Goal: Task Accomplishment & Management: Use online tool/utility

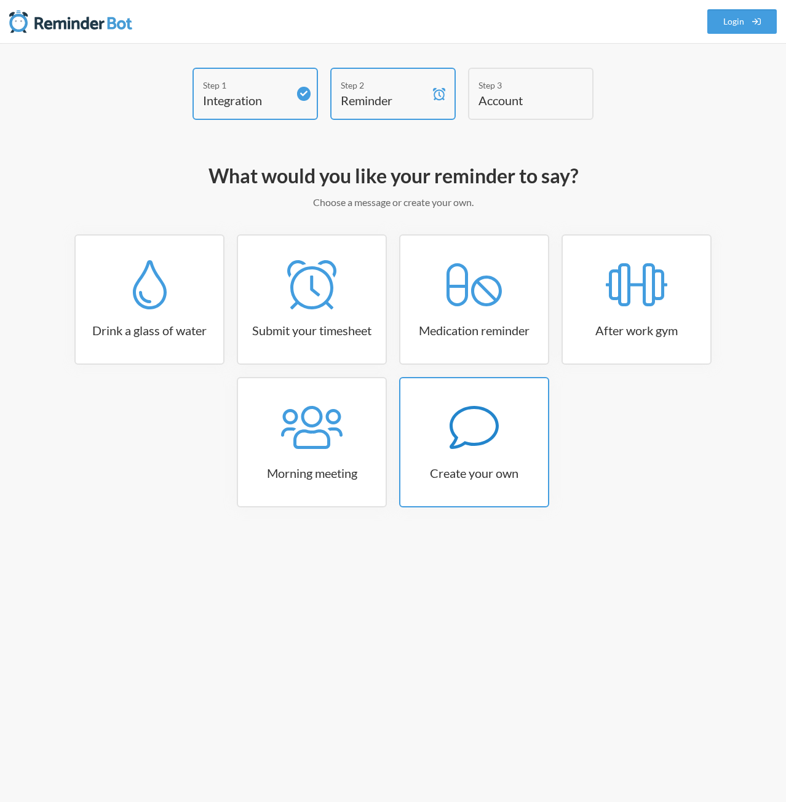
click at [493, 434] on icon at bounding box center [473, 427] width 49 height 43
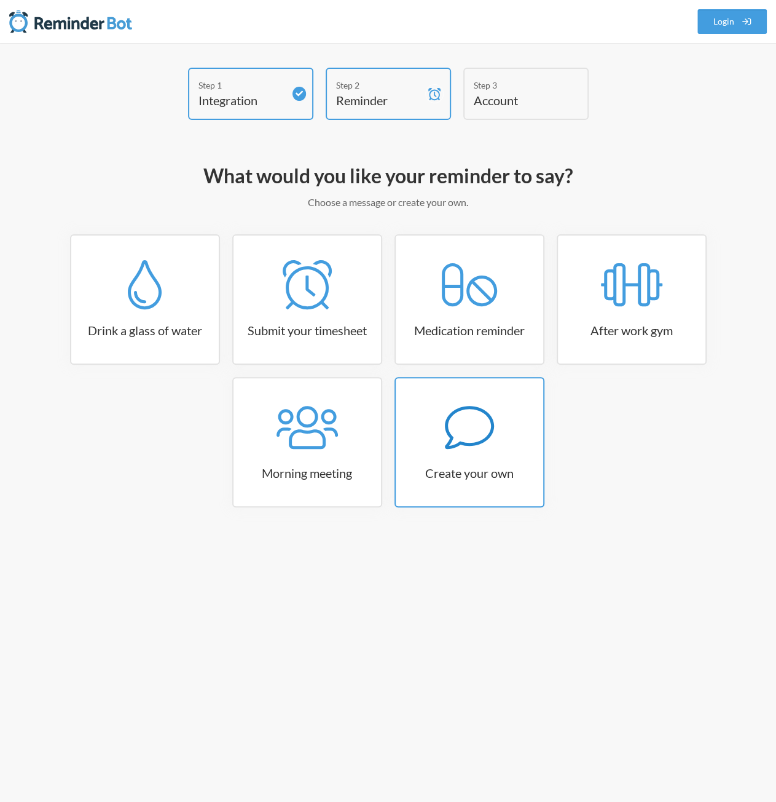
select select "09:30:00"
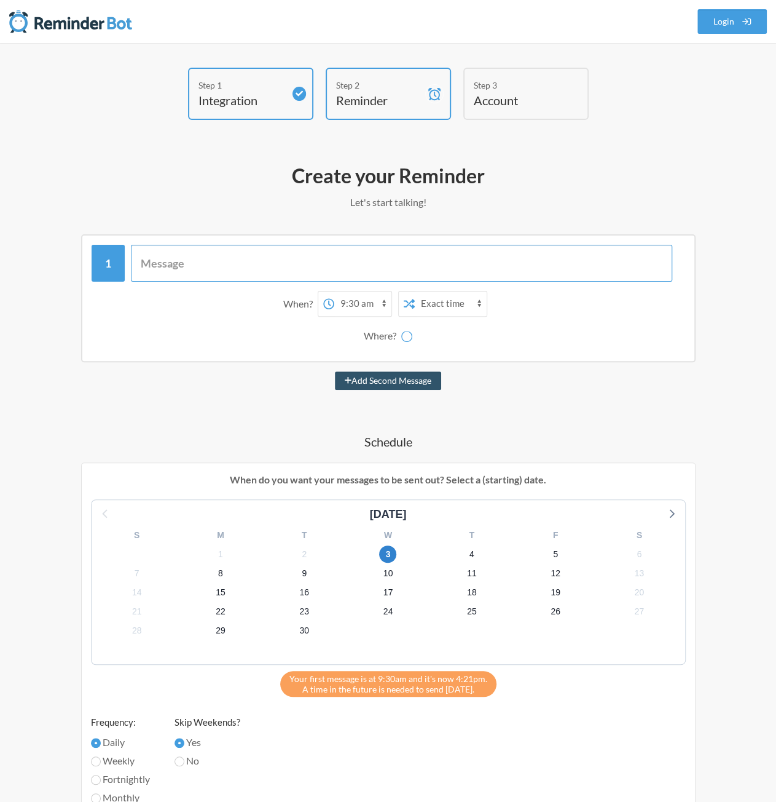
click at [202, 259] on input "text" at bounding box center [402, 263] width 542 height 37
type input "Morning all!"
click at [335, 371] on button "Add Second Message" at bounding box center [388, 380] width 106 height 18
select select "10:30:00"
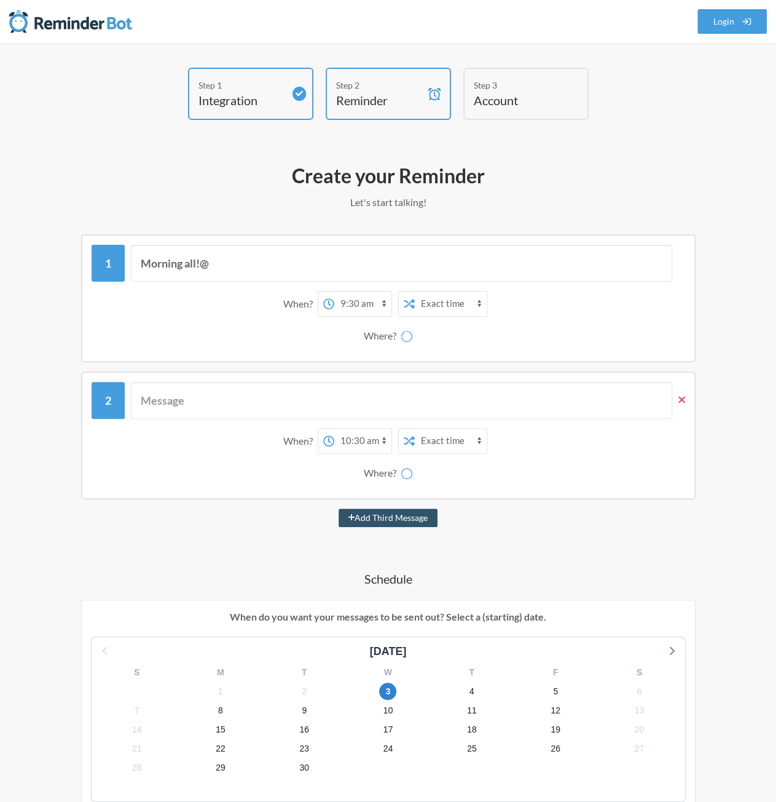
click at [682, 401] on icon at bounding box center [682, 399] width 7 height 11
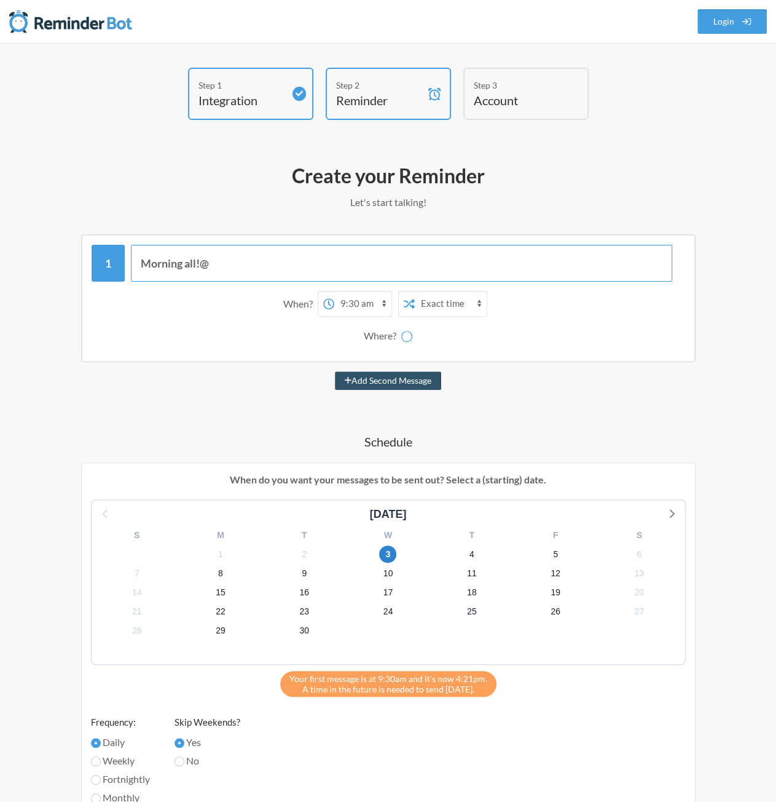
click at [247, 258] on input "Morning all!@" at bounding box center [402, 263] width 542 height 37
type input "Morning all!"
click at [335, 371] on button "Add Second Message" at bounding box center [388, 380] width 106 height 18
select select "10:30:00"
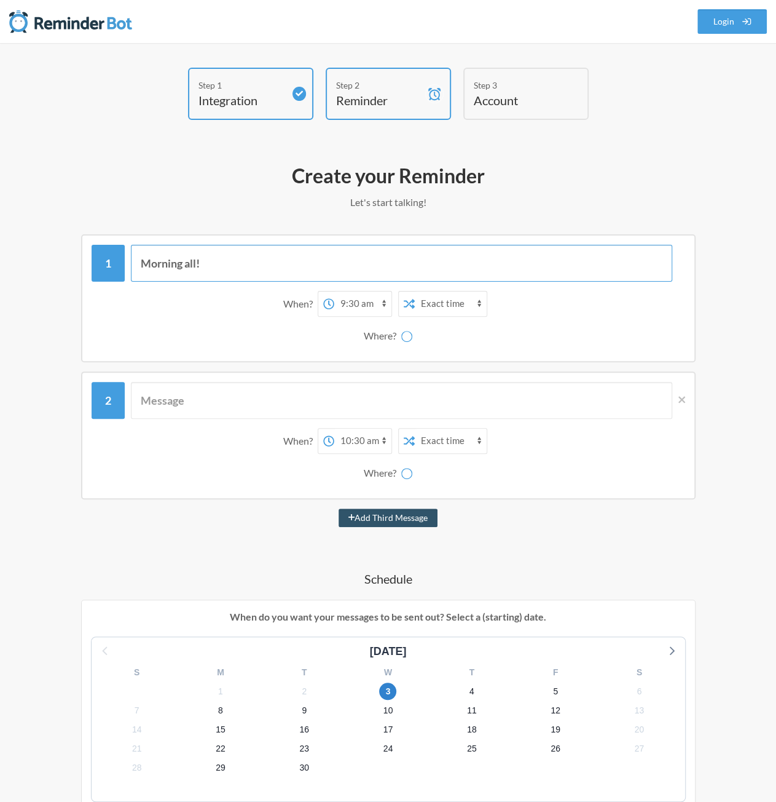
click at [339, 508] on button "Add Third Message" at bounding box center [389, 517] width 100 height 18
select select "11:30:00"
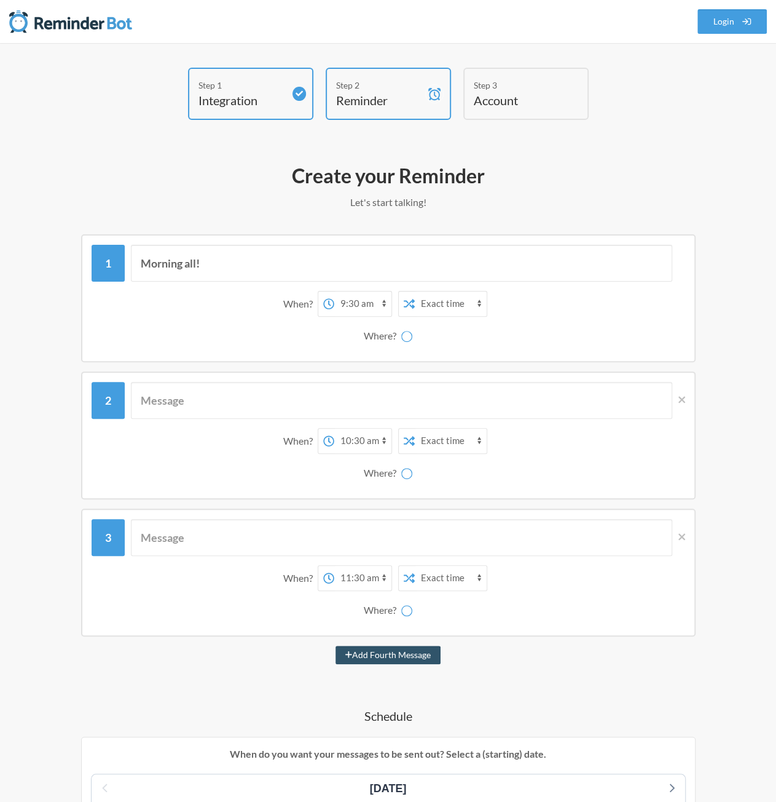
drag, startPoint x: 682, startPoint y: 537, endPoint x: 671, endPoint y: 471, distance: 66.6
click at [682, 537] on icon at bounding box center [682, 536] width 7 height 7
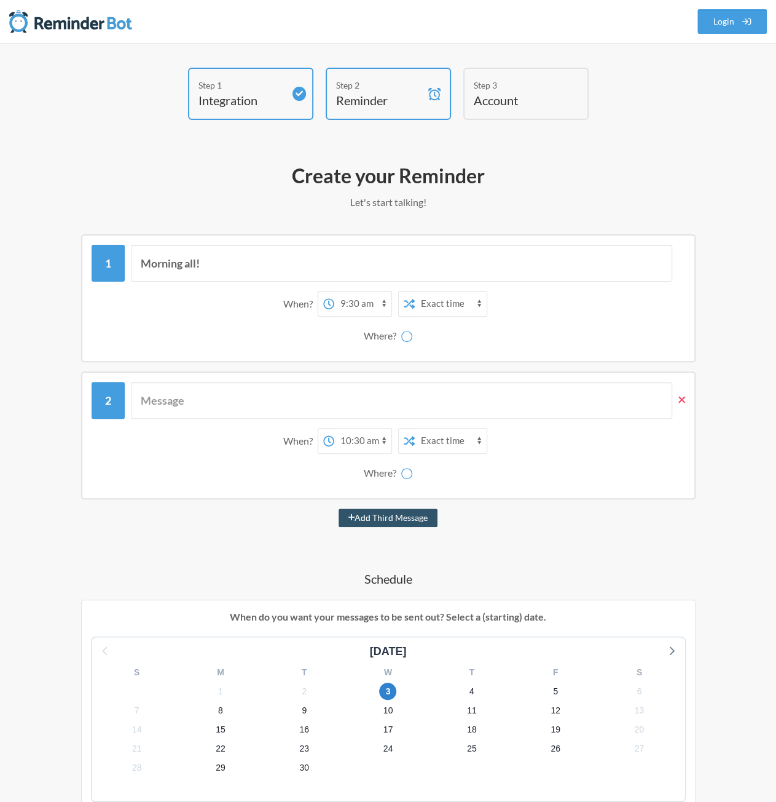
click at [682, 396] on icon at bounding box center [682, 399] width 7 height 11
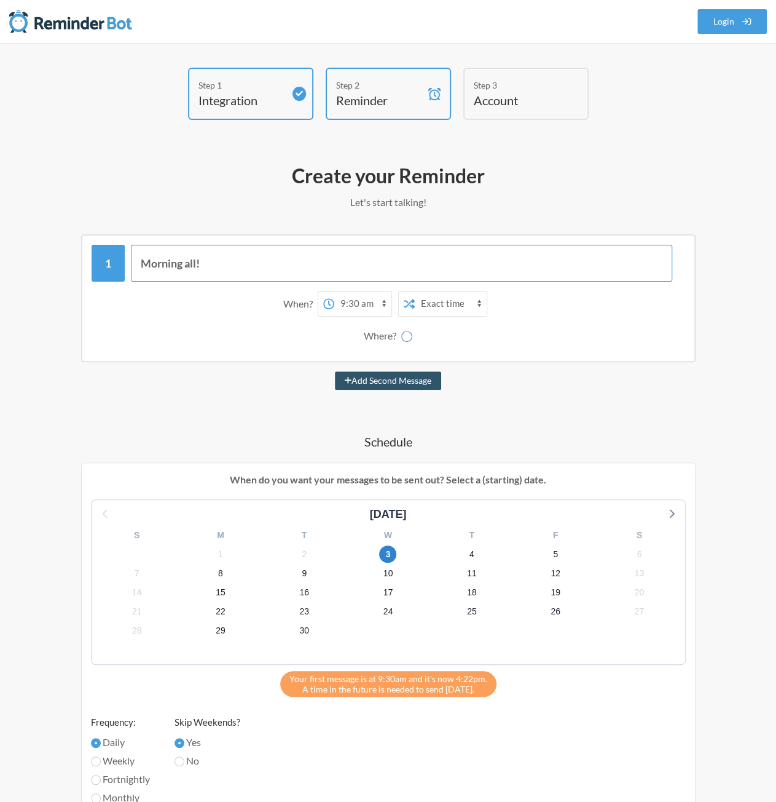
click at [225, 259] on input "Morning all!" at bounding box center [402, 263] width 542 height 37
type input "Morning all! Please update the M&A Team Tracking notes by 11am"
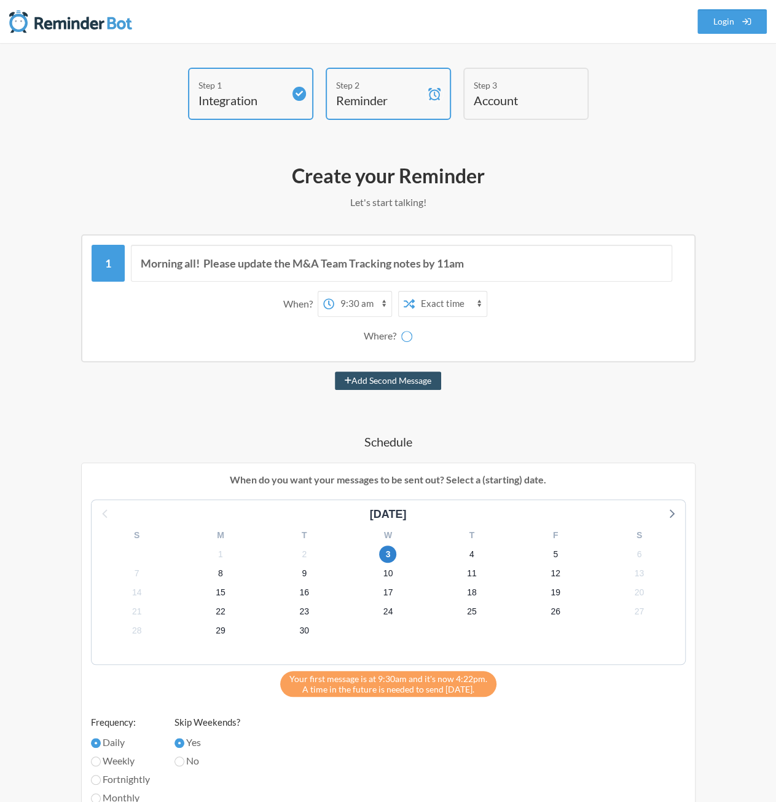
click at [380, 304] on select "12:00 am 12:15 am 12:30 am 12:45 am 1:00 am 1:15 am 1:30 am 1:45 am 2:00 am 2:1…" at bounding box center [362, 303] width 57 height 25
select select "09:00:00"
click at [334, 291] on select "12:00 am 12:15 am 12:30 am 12:45 am 1:00 am 1:15 am 1:30 am 1:45 am 2:00 am 2:1…" at bounding box center [362, 303] width 57 height 25
click at [462, 296] on select "Exact time Random time" at bounding box center [451, 303] width 72 height 25
click at [544, 303] on div "When? 12:00 am 12:15 am 12:30 am 12:45 am 1:00 am 1:15 am 1:30 am 1:45 am 2:00 …" at bounding box center [389, 304] width 582 height 26
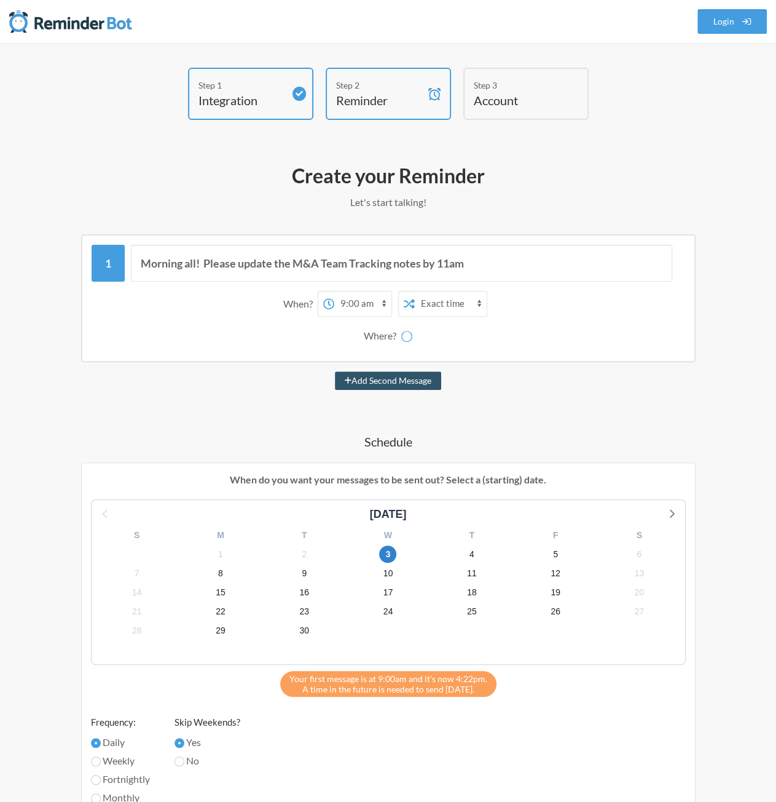
click at [392, 337] on div "Where?" at bounding box center [382, 336] width 37 height 26
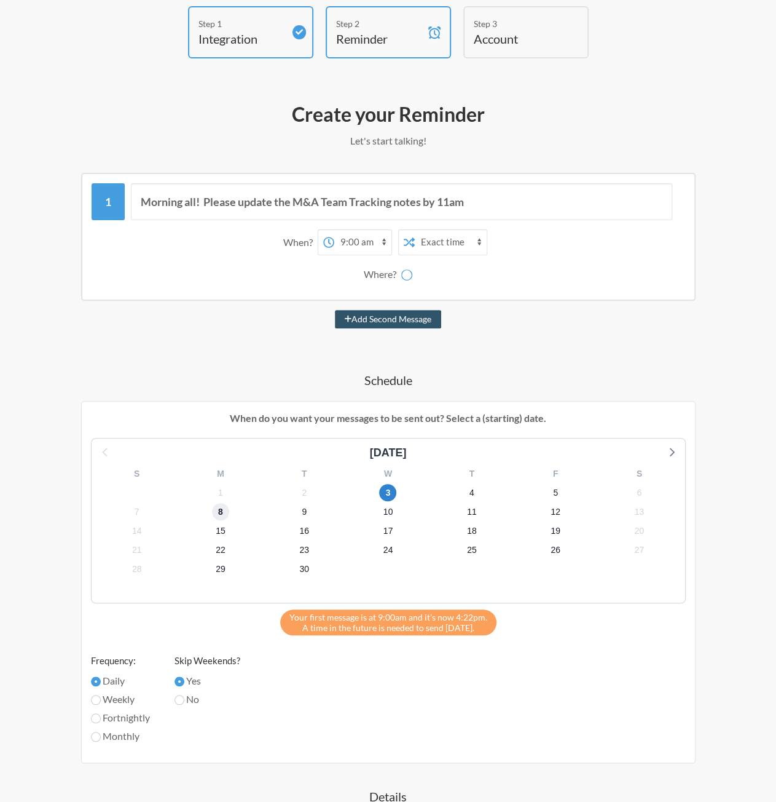
click at [221, 512] on span "8" at bounding box center [220, 511] width 17 height 17
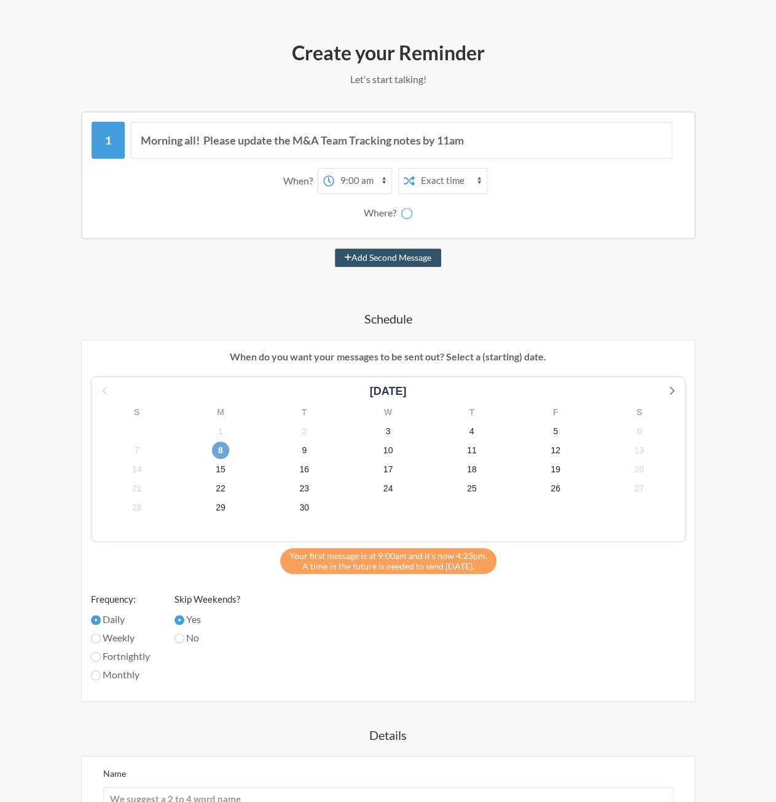
scroll to position [184, 0]
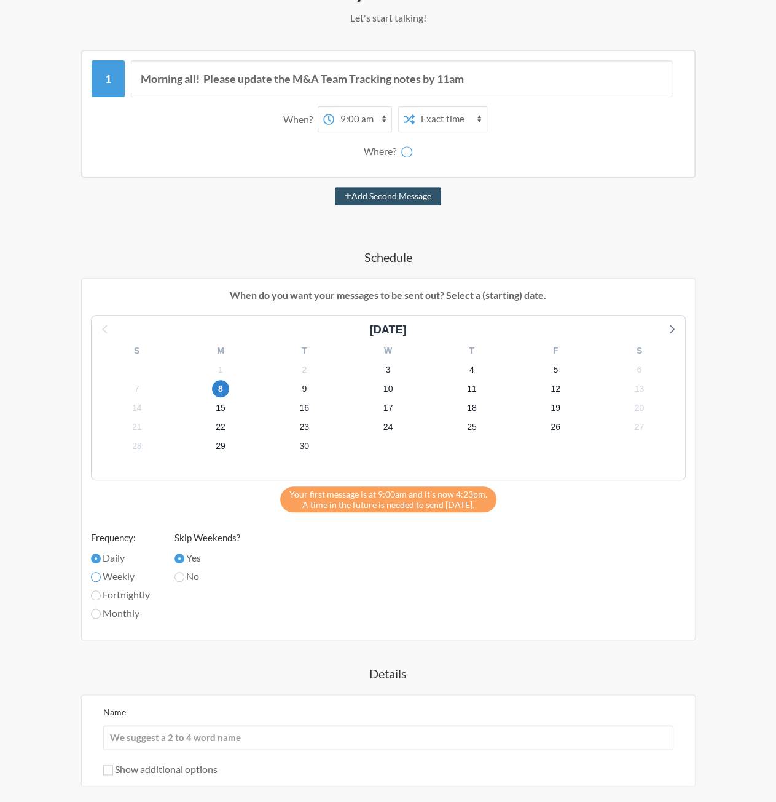
click at [98, 574] on input "Weekly" at bounding box center [96, 577] width 10 height 10
radio input "true"
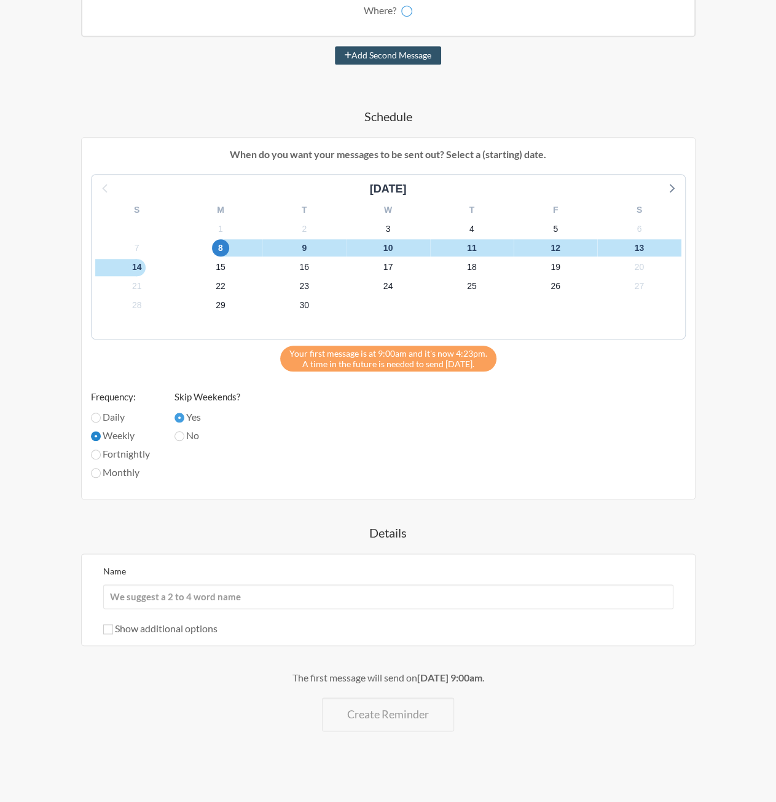
scroll to position [326, 0]
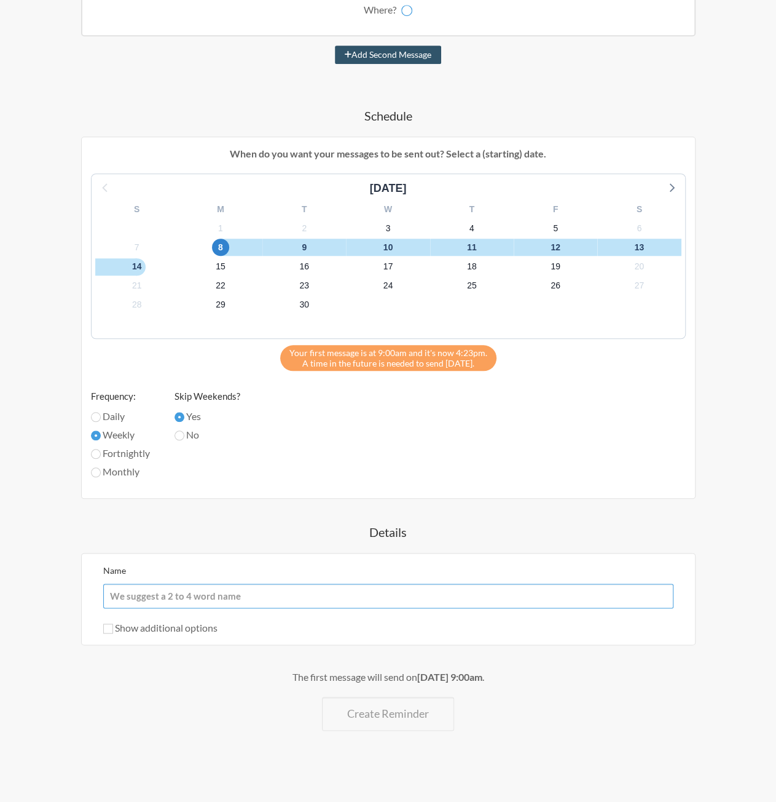
click at [151, 596] on input "Name" at bounding box center [388, 595] width 570 height 25
type input "M&A Team Notes reminder"
click at [107, 628] on input "Show additional options" at bounding box center [108, 628] width 10 height 10
checkbox input "true"
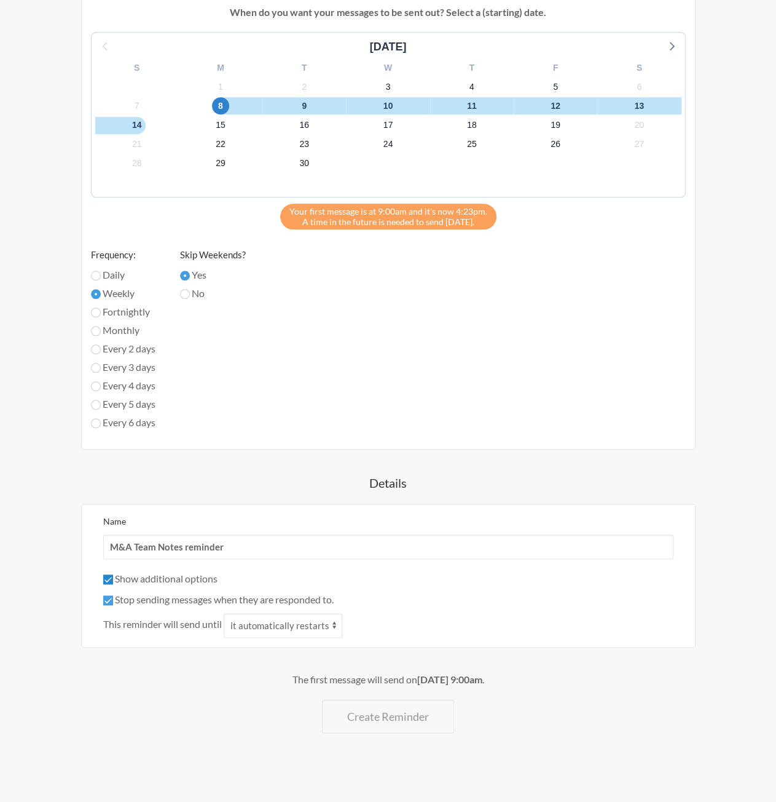
scroll to position [470, 0]
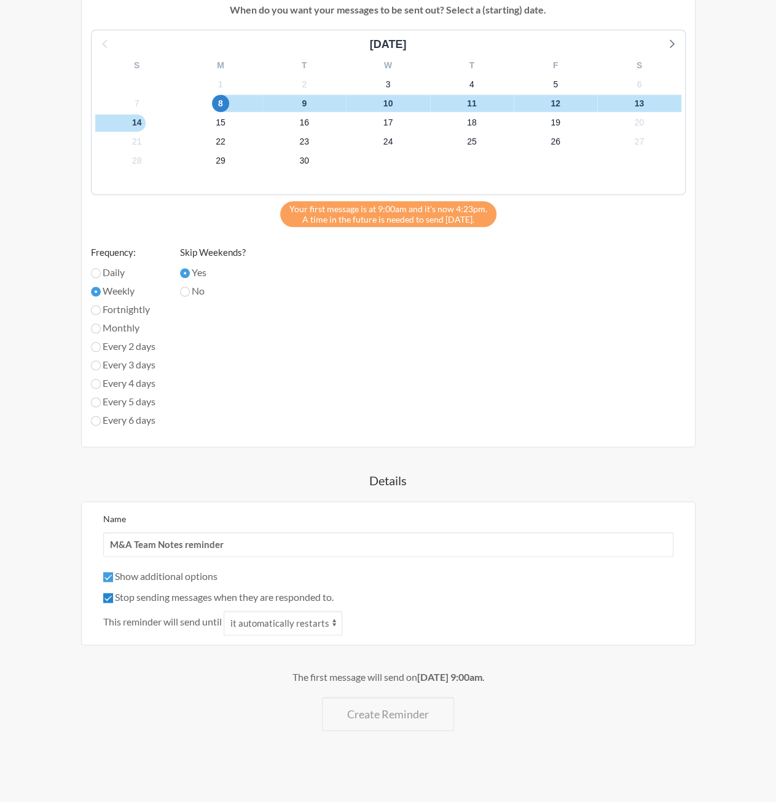
click at [109, 598] on input "Stop sending messages when they are responded to." at bounding box center [108, 598] width 10 height 10
checkbox input "false"
click at [322, 618] on select "it automatically restarts it is replied to" at bounding box center [283, 622] width 119 height 25
click at [225, 610] on select "it automatically restarts it is replied to" at bounding box center [283, 622] width 119 height 25
click at [414, 624] on div "This reminder will send until it automatically restarts it is replied to" at bounding box center [388, 622] width 570 height 25
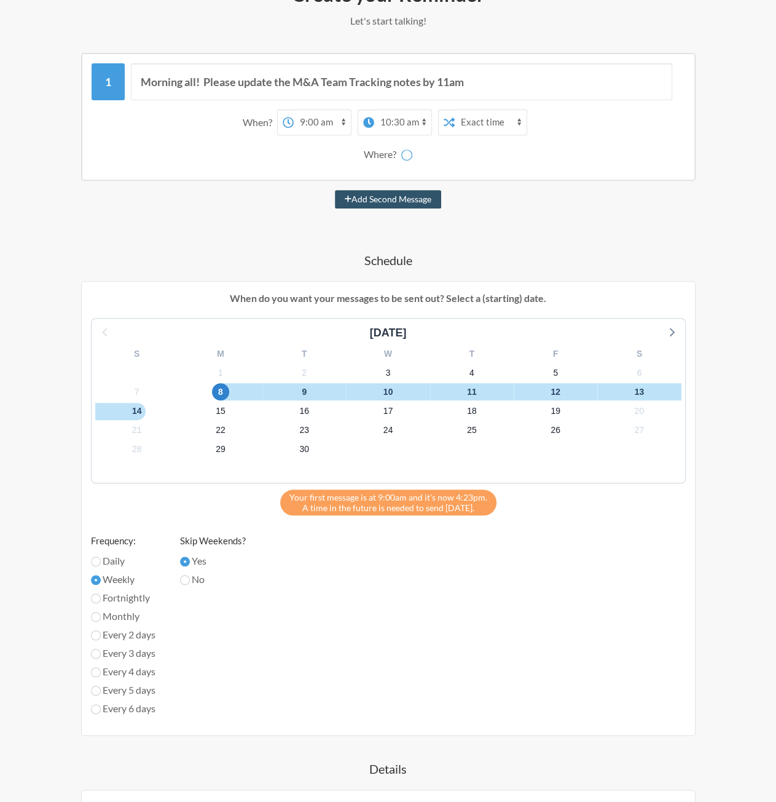
scroll to position [0, 0]
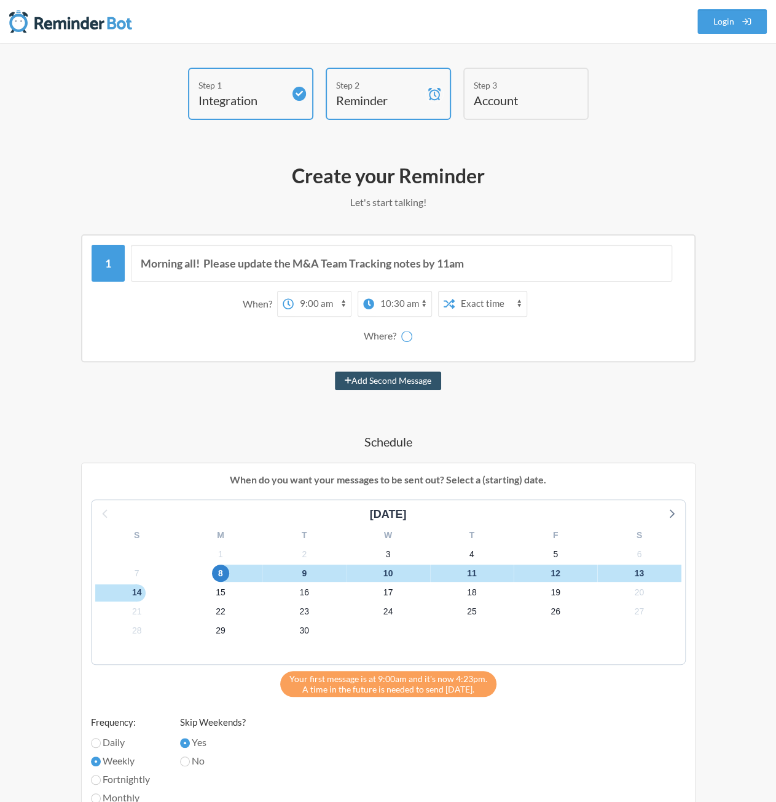
click at [397, 336] on div "Where?" at bounding box center [382, 336] width 37 height 26
click at [446, 206] on p "Let's start talking!" at bounding box center [388, 202] width 703 height 15
click at [391, 339] on div "Where?" at bounding box center [382, 336] width 37 height 26
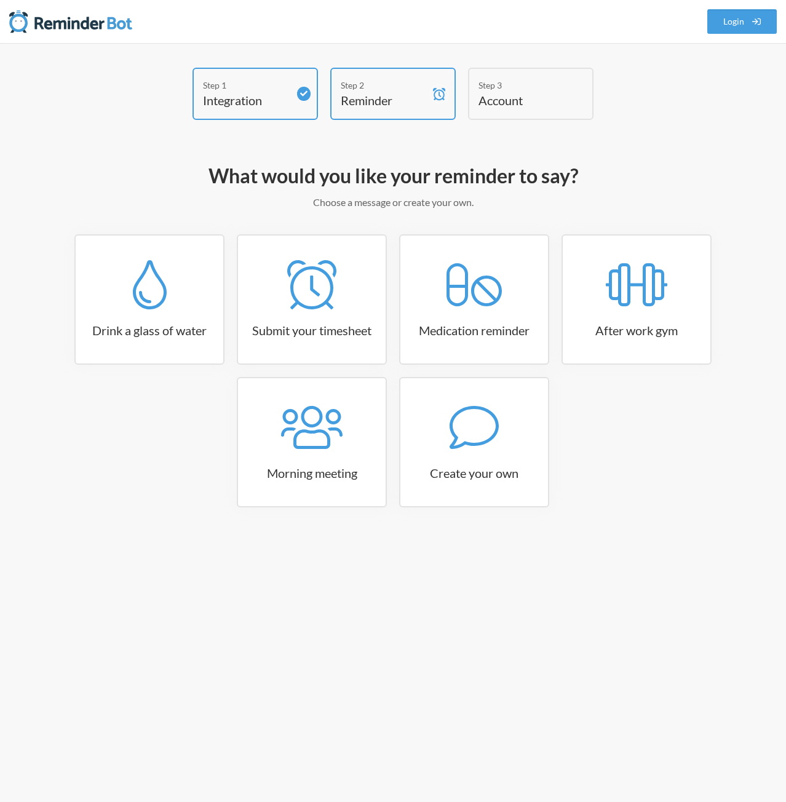
click at [503, 92] on h4 "Account" at bounding box center [521, 100] width 86 height 17
click at [392, 95] on h4 "Reminder" at bounding box center [384, 100] width 86 height 17
click at [491, 452] on link "Create your own" at bounding box center [474, 442] width 150 height 130
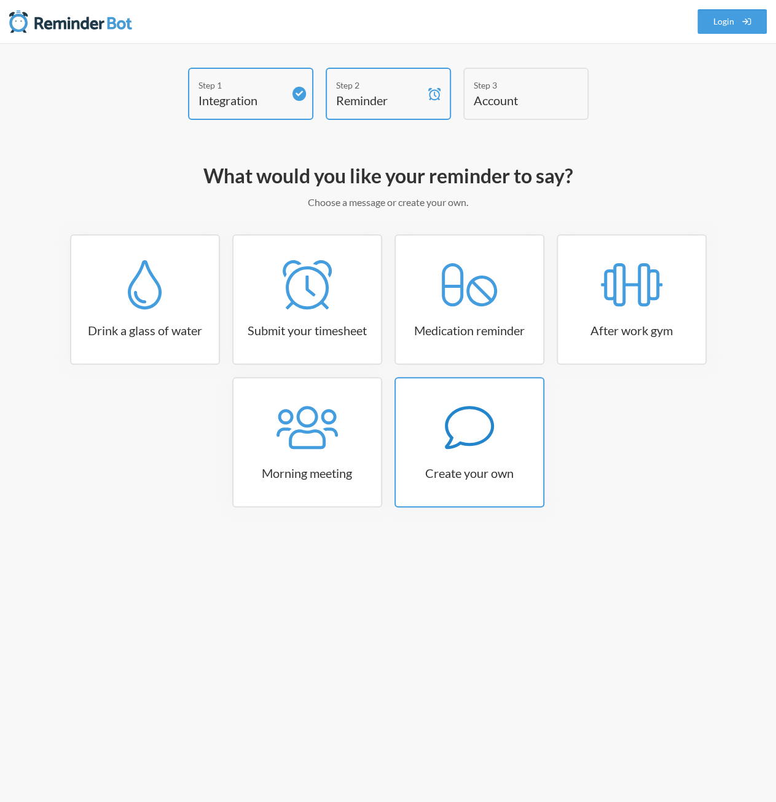
select select "09:30:00"
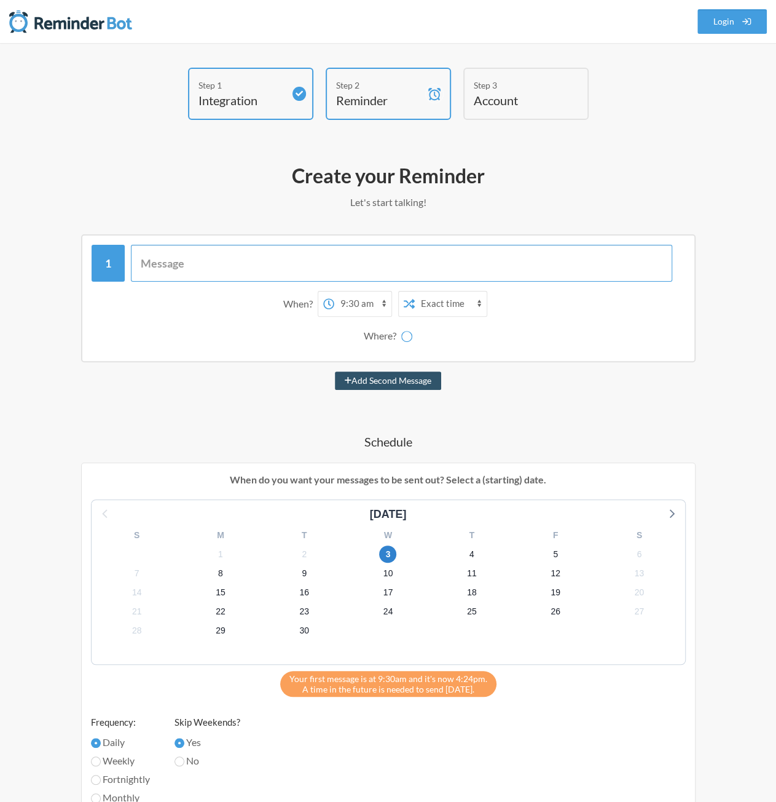
click at [283, 249] on input "text" at bounding box center [402, 263] width 542 height 37
type input "Test"
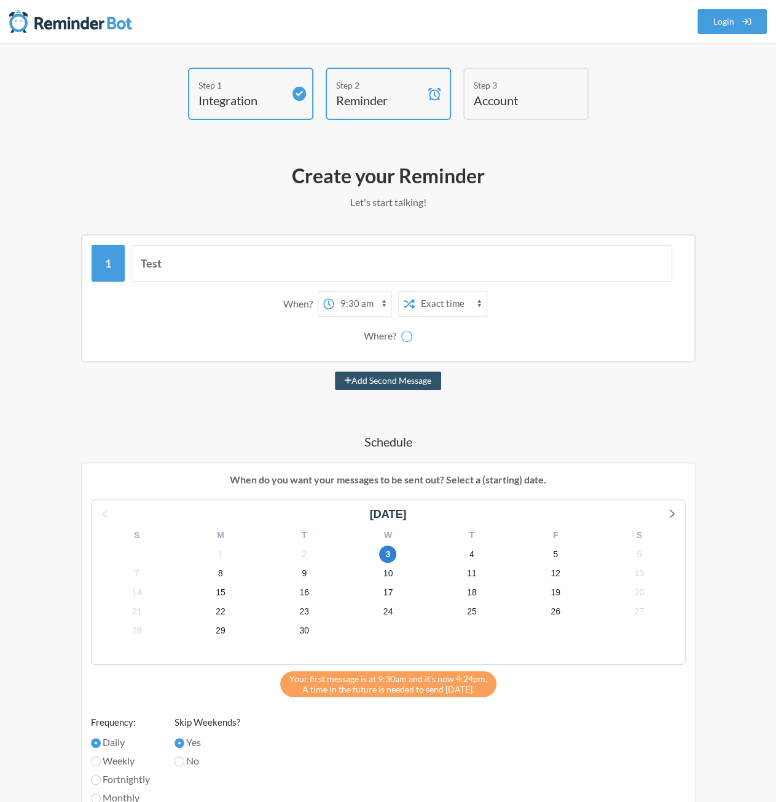
click at [393, 329] on div "Where?" at bounding box center [382, 336] width 37 height 26
click at [409, 336] on icon at bounding box center [407, 336] width 12 height 12
click at [748, 22] on icon at bounding box center [747, 21] width 9 height 9
